Goal: Book appointment/travel/reservation

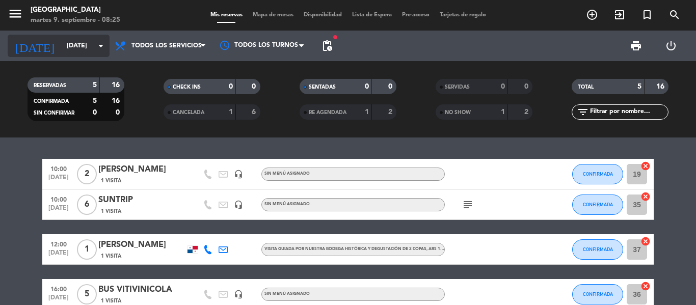
click at [89, 42] on input "[DATE]" at bounding box center [105, 45] width 86 height 17
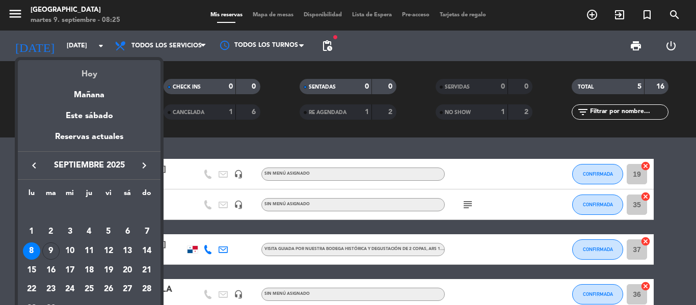
click at [87, 77] on div "Hoy" at bounding box center [89, 70] width 143 height 21
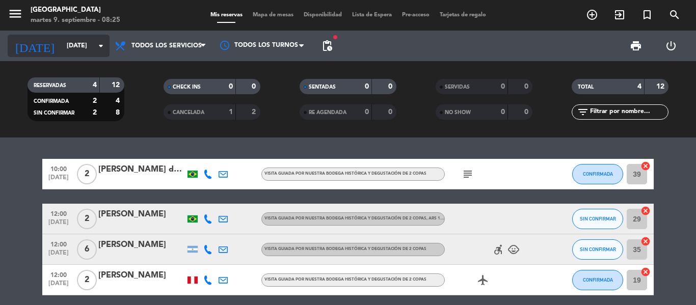
click at [90, 42] on input "[DATE]" at bounding box center [105, 45] width 86 height 17
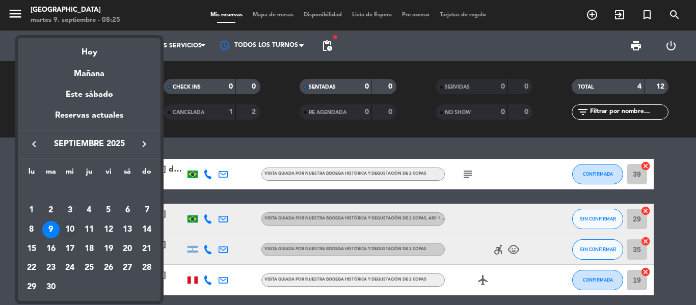
click at [69, 224] on div "10" at bounding box center [69, 229] width 17 height 17
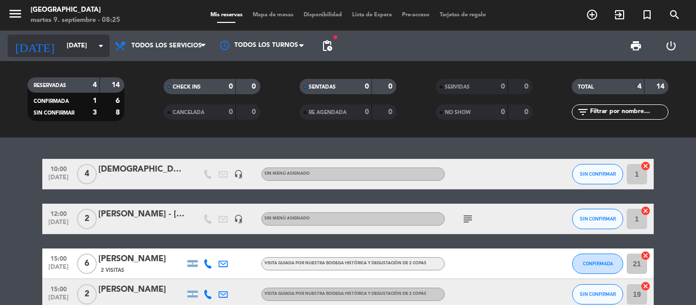
click at [90, 41] on input "[DATE]" at bounding box center [105, 45] width 86 height 17
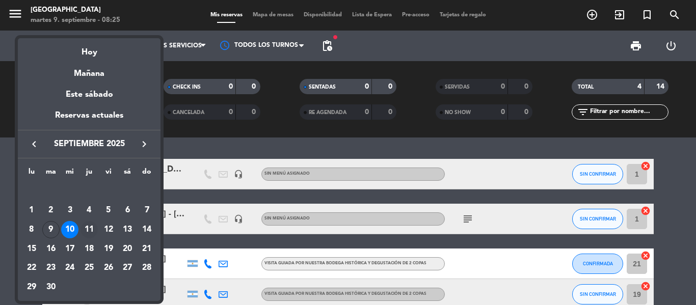
click at [92, 226] on div "11" at bounding box center [88, 229] width 17 height 17
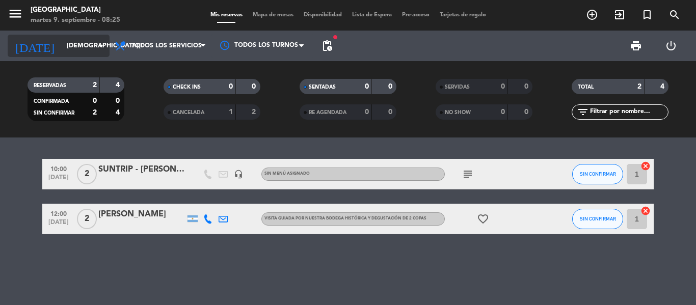
click at [102, 45] on icon "arrow_drop_down" at bounding box center [101, 46] width 12 height 12
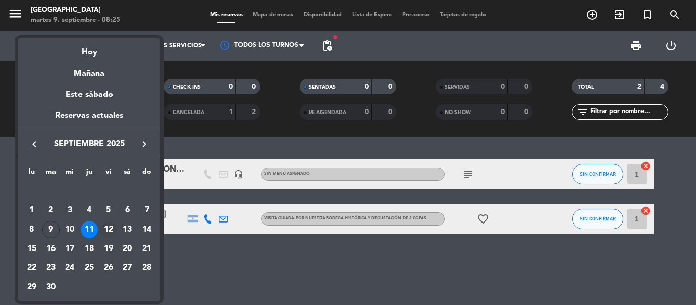
click at [108, 235] on div "12" at bounding box center [108, 229] width 17 height 17
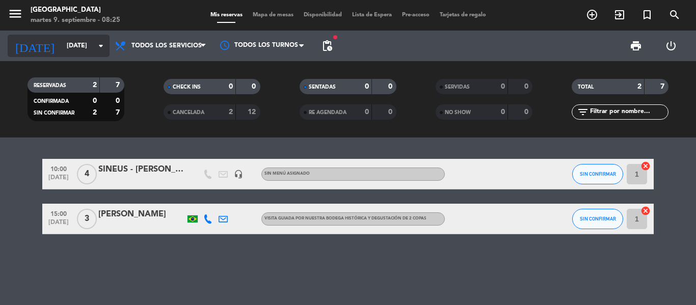
click at [104, 49] on icon "arrow_drop_down" at bounding box center [101, 46] width 12 height 12
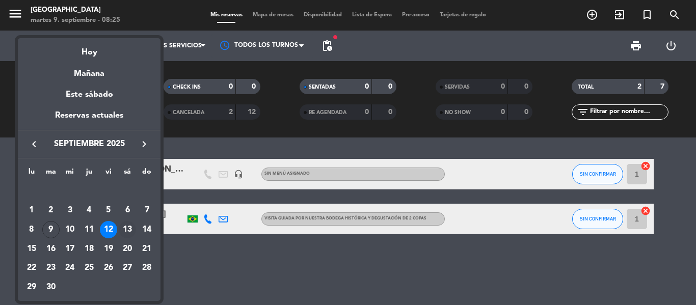
click at [127, 229] on div "13" at bounding box center [127, 229] width 17 height 17
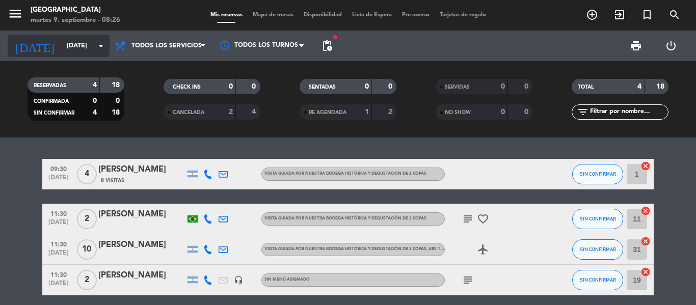
click at [99, 47] on icon "arrow_drop_down" at bounding box center [101, 46] width 12 height 12
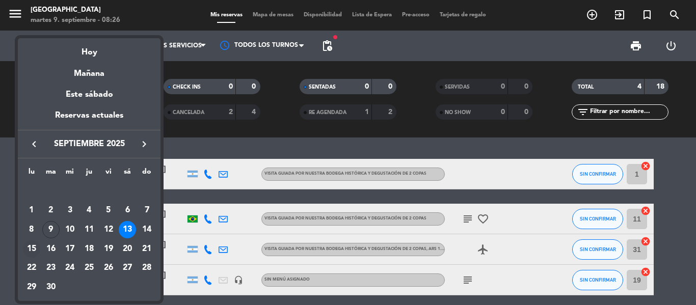
click at [34, 252] on div "15" at bounding box center [31, 248] width 17 height 17
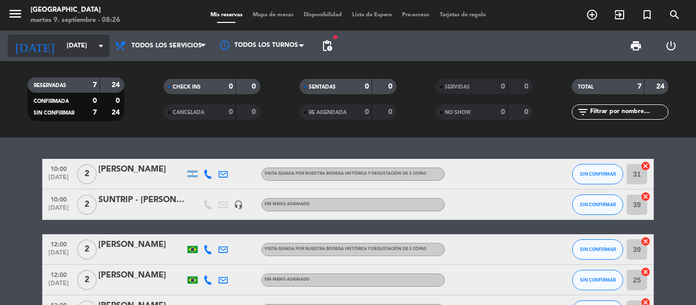
click at [102, 48] on icon "arrow_drop_down" at bounding box center [101, 46] width 12 height 12
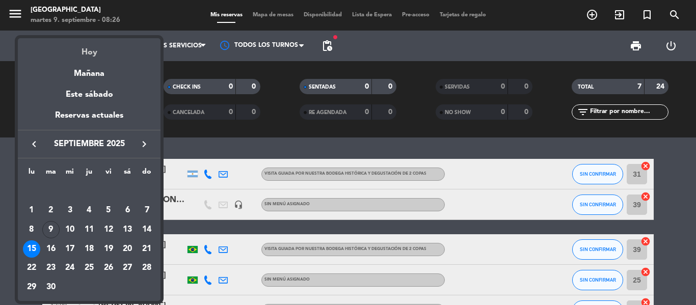
click at [85, 46] on div "Hoy" at bounding box center [89, 48] width 143 height 21
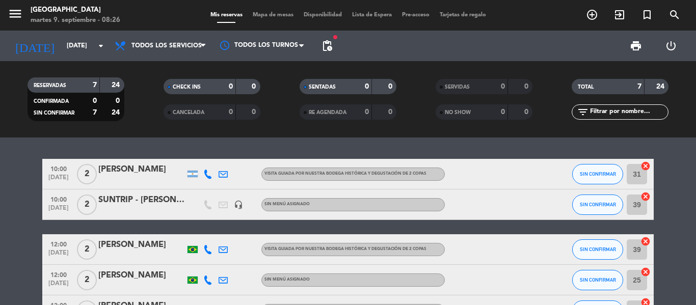
type input "[DATE]"
